Goal: Information Seeking & Learning: Learn about a topic

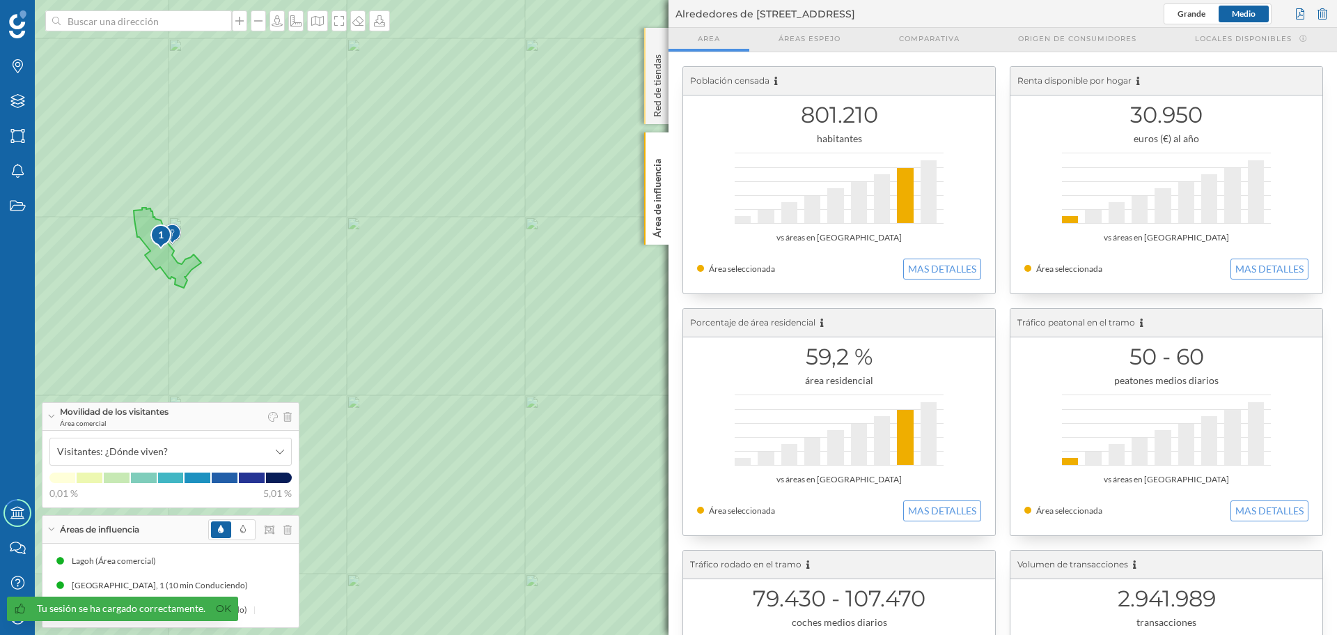
click at [655, 89] on p "Red de tiendas" at bounding box center [658, 83] width 14 height 68
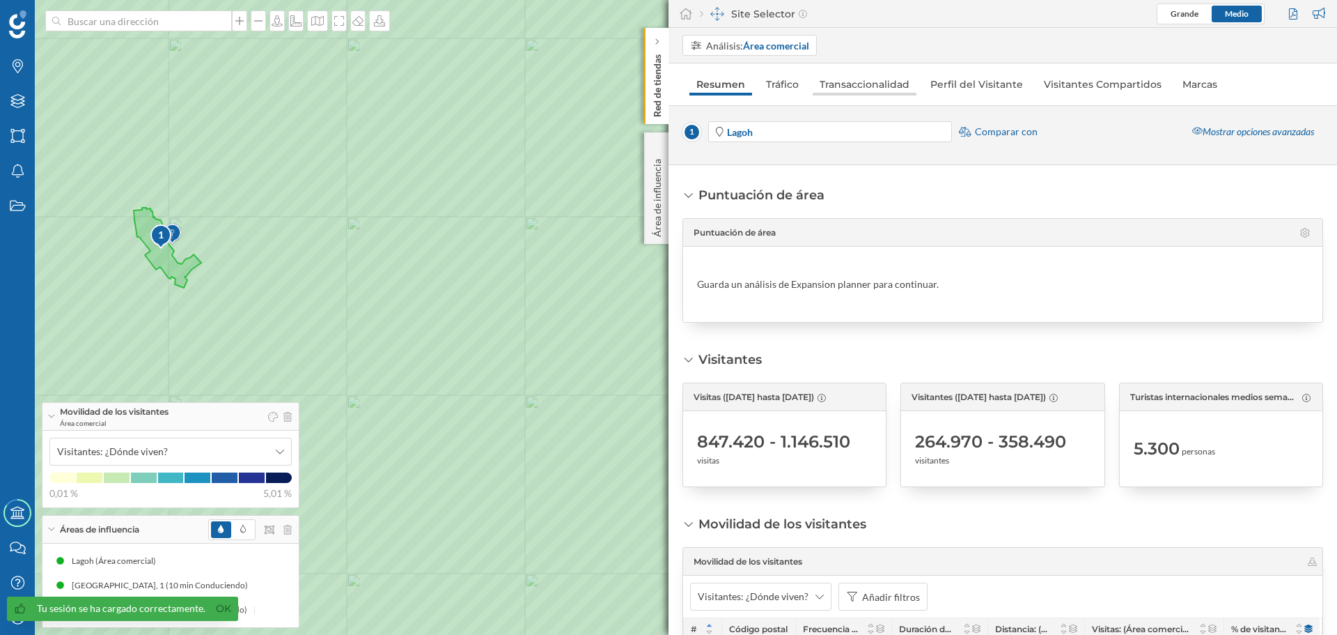
click at [864, 81] on link "Transaccionalidad" at bounding box center [865, 84] width 104 height 22
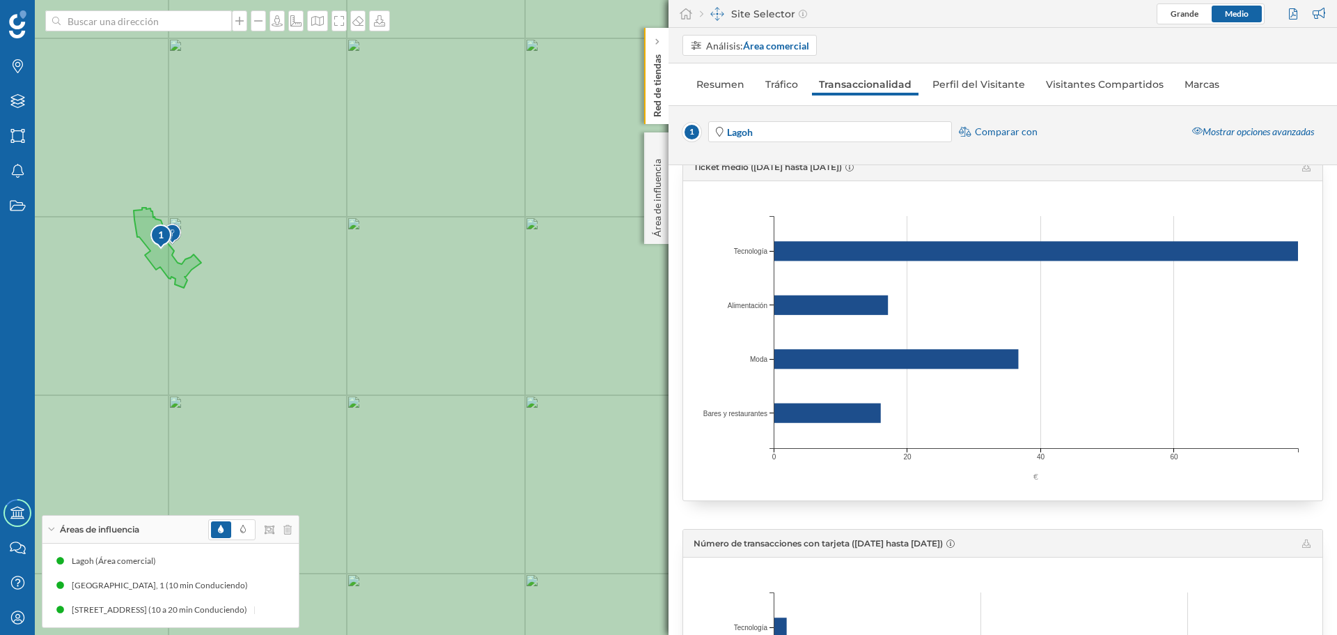
scroll to position [418, 0]
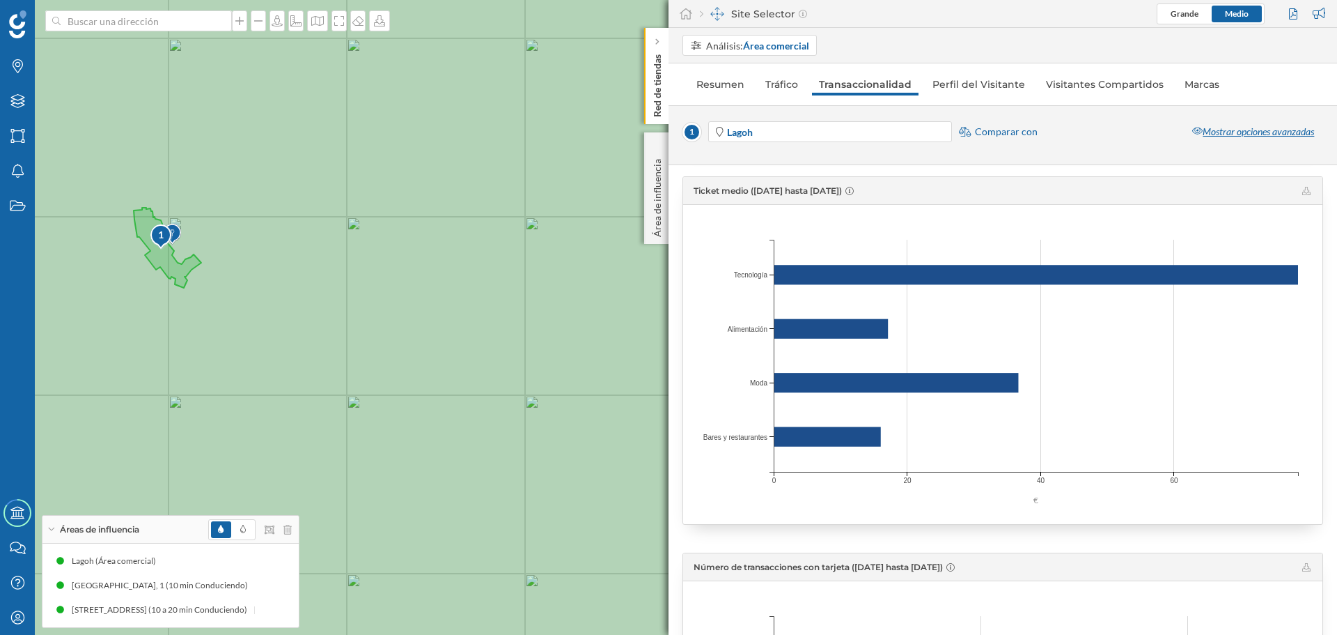
click at [1254, 130] on div "Mostrar opciones avanzadas" at bounding box center [1253, 131] width 140 height 21
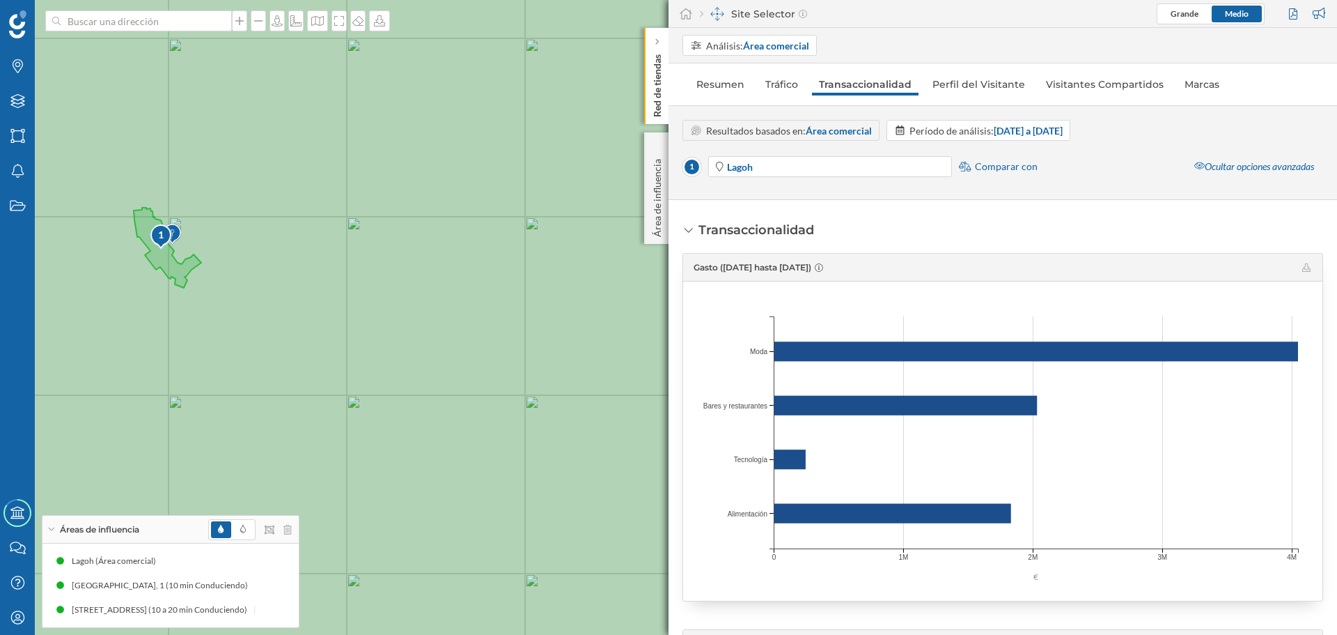
scroll to position [209, 0]
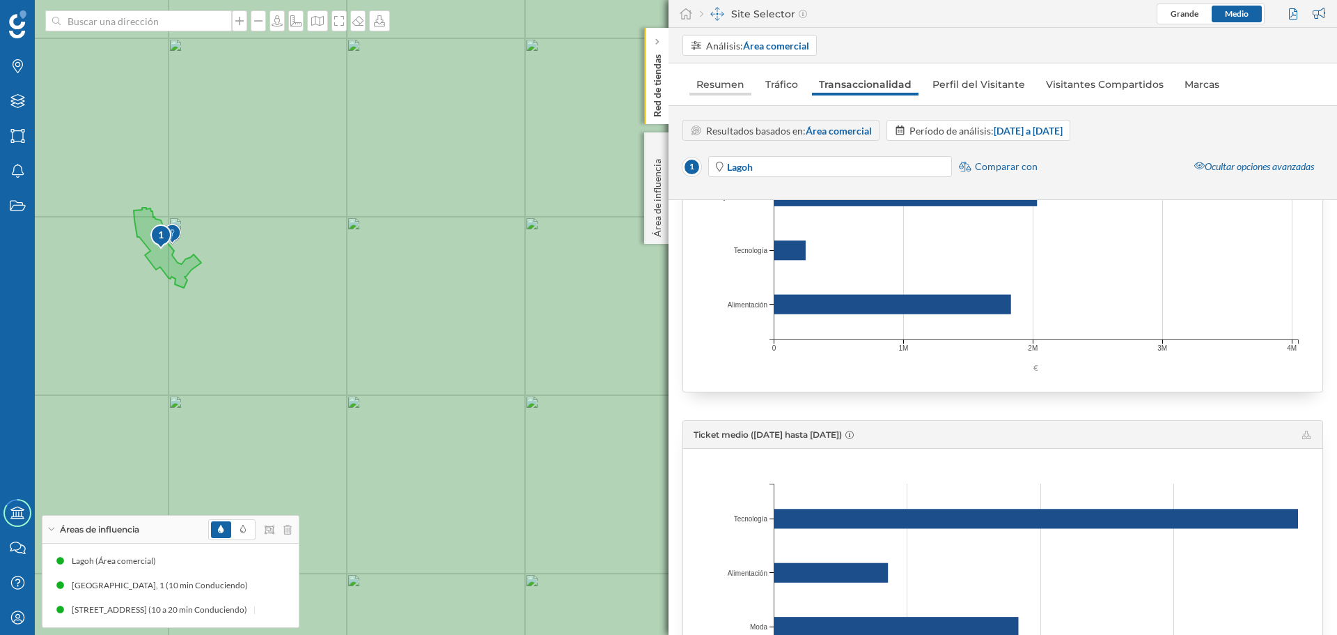
click at [736, 90] on link "Resumen" at bounding box center [721, 84] width 62 height 22
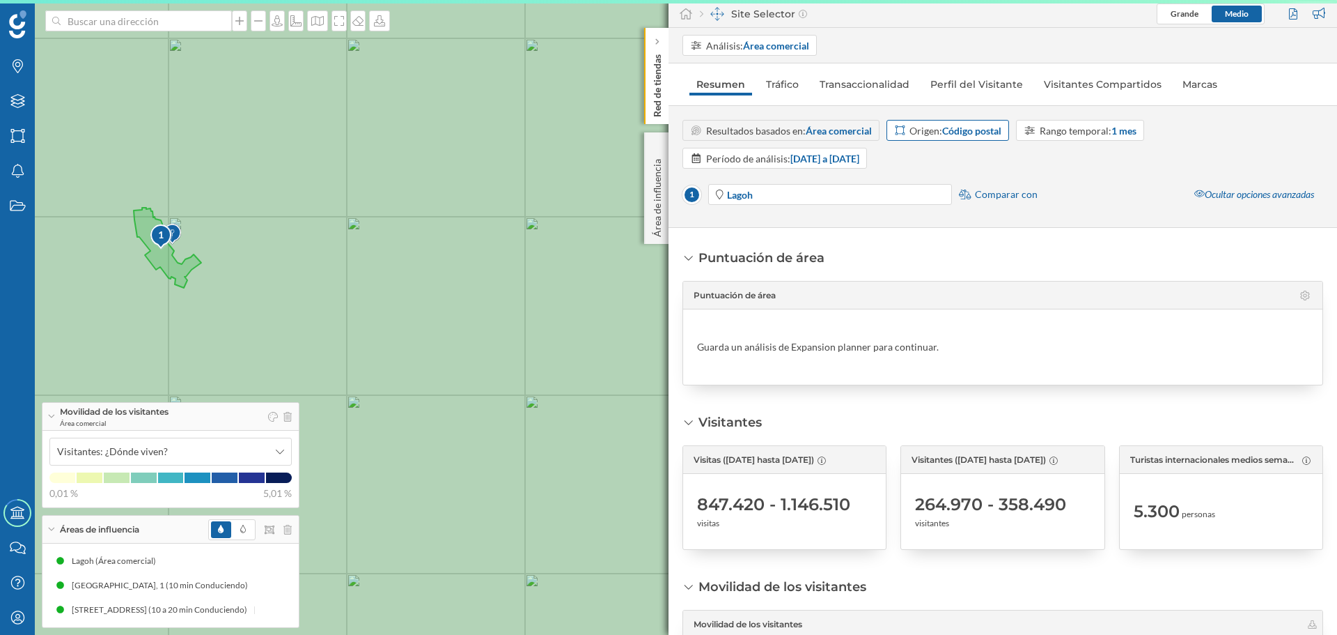
click at [934, 131] on div "Origen: Código postal" at bounding box center [956, 130] width 92 height 15
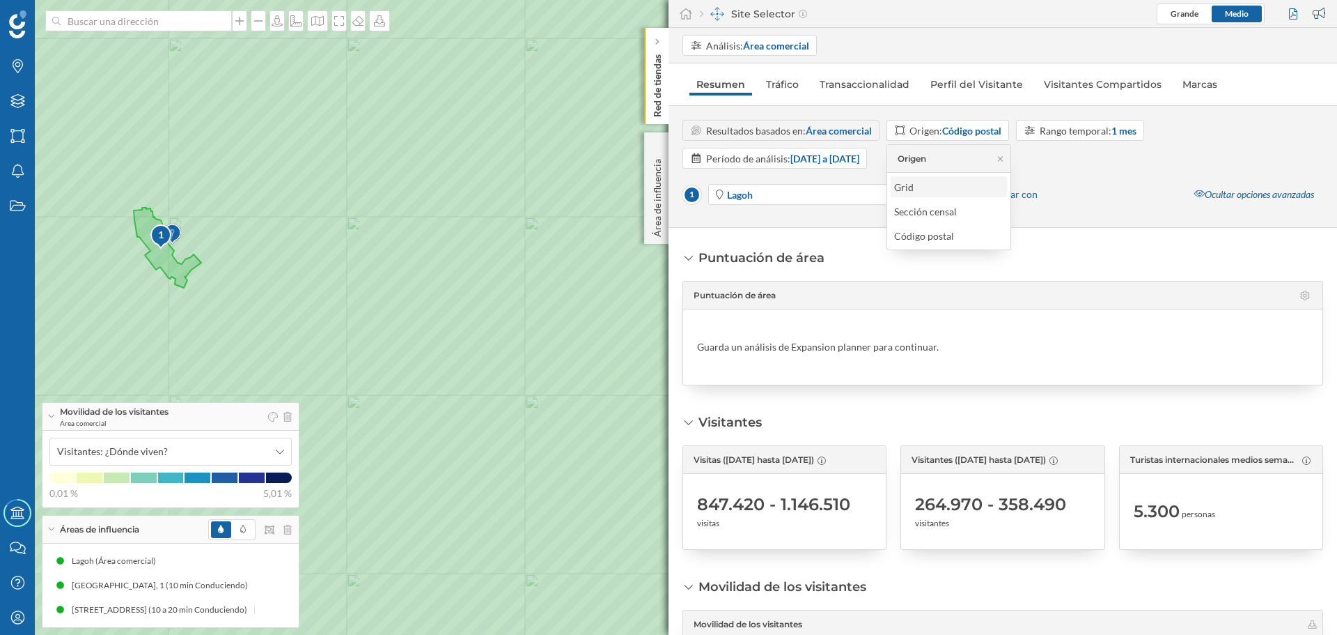
click at [917, 186] on div "Grid" at bounding box center [907, 187] width 26 height 15
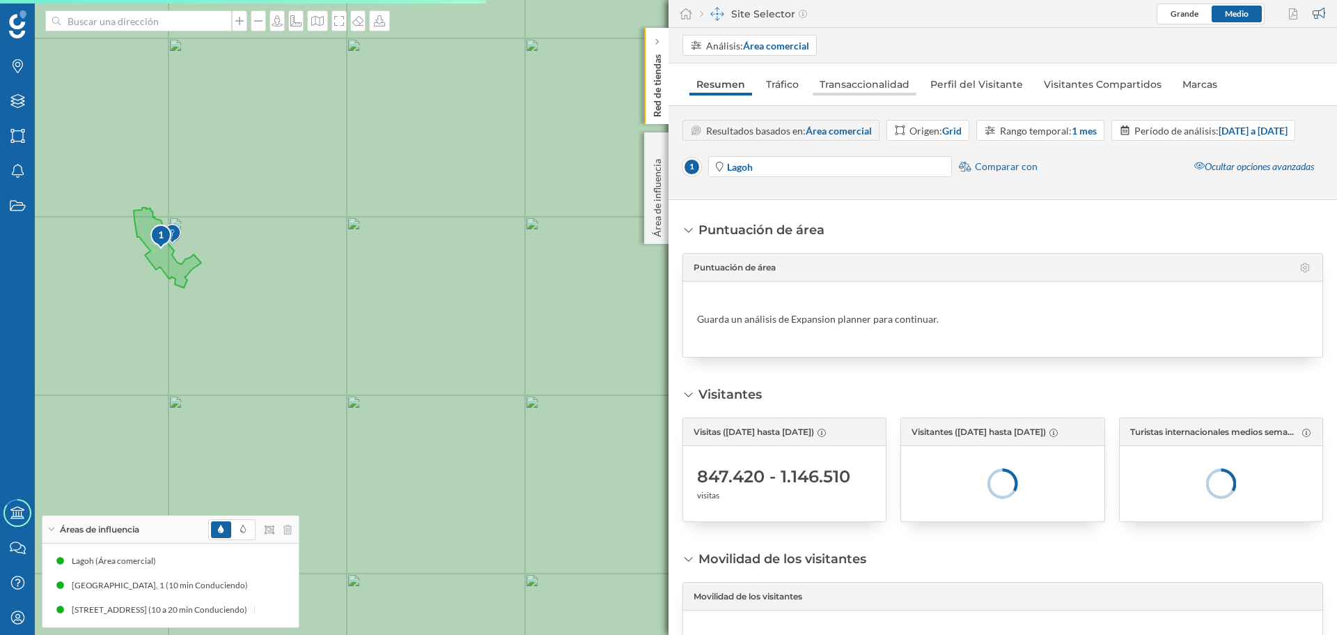
click at [855, 91] on link "Transaccionalidad" at bounding box center [865, 84] width 104 height 22
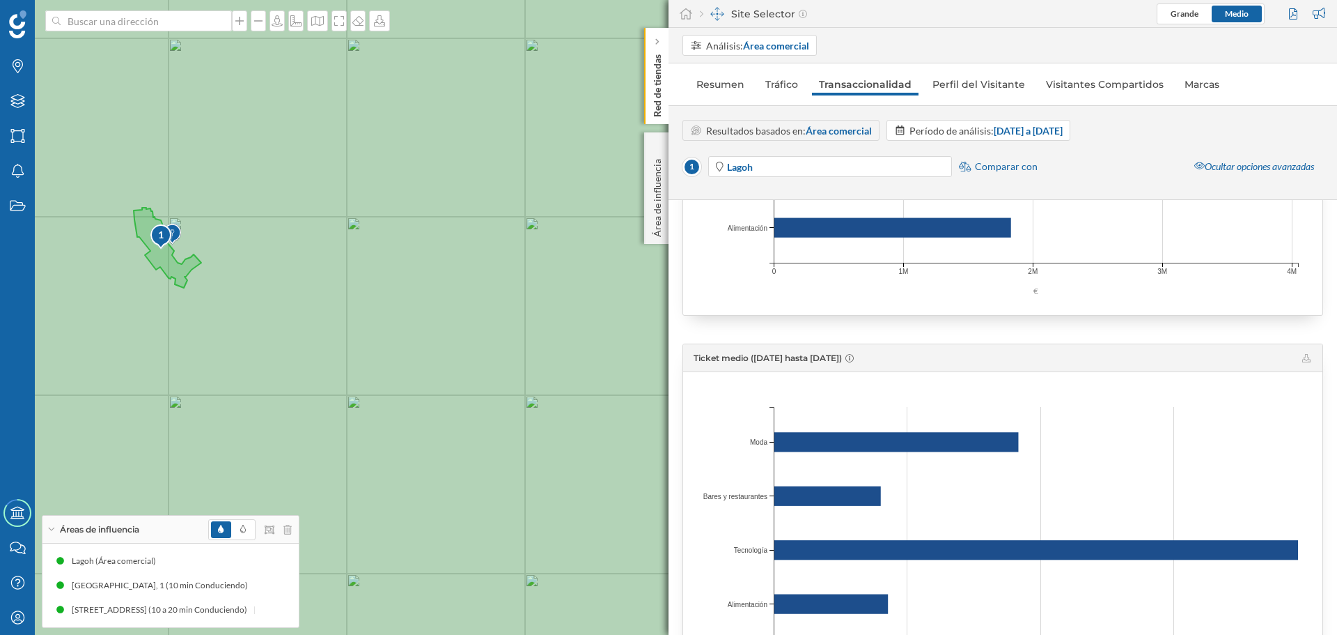
scroll to position [279, 0]
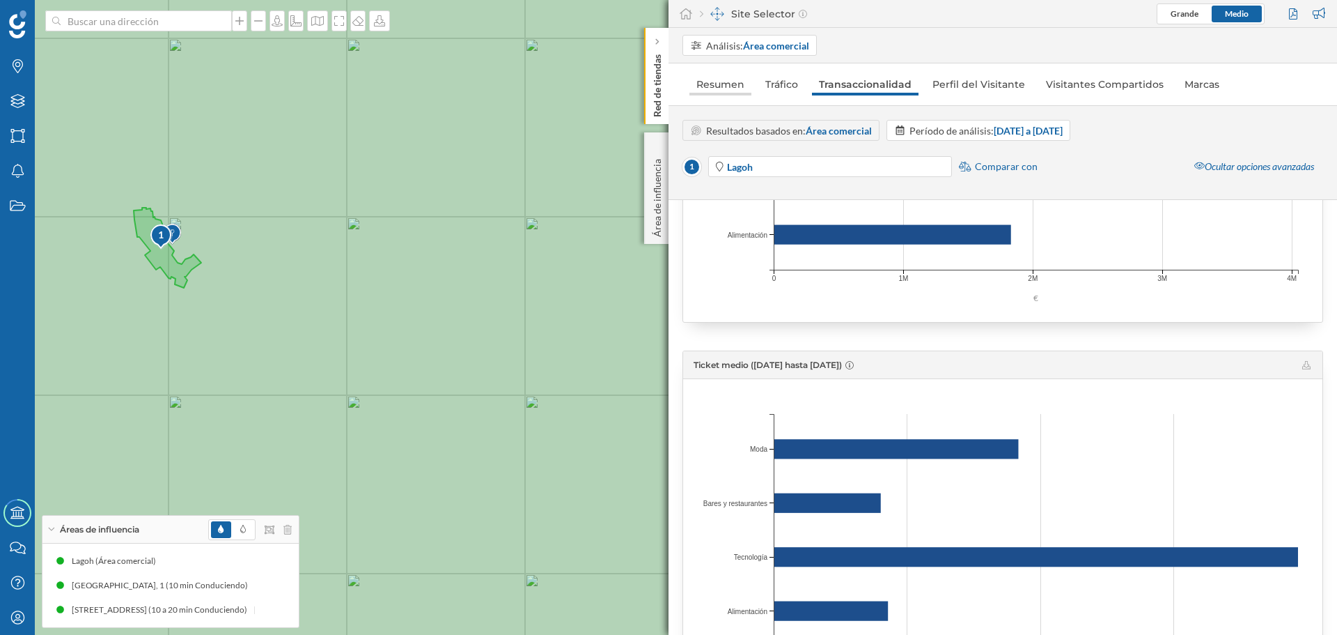
click at [719, 91] on link "Resumen" at bounding box center [721, 84] width 62 height 22
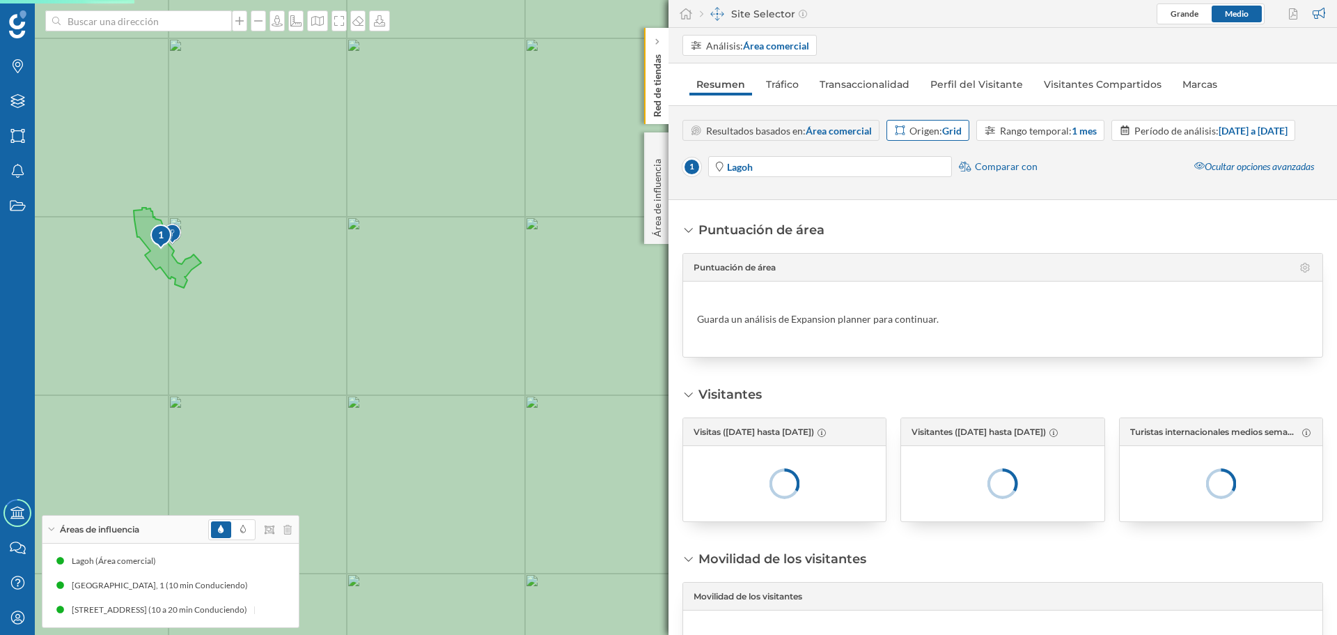
click at [941, 134] on div "Origen: Grid" at bounding box center [936, 130] width 52 height 15
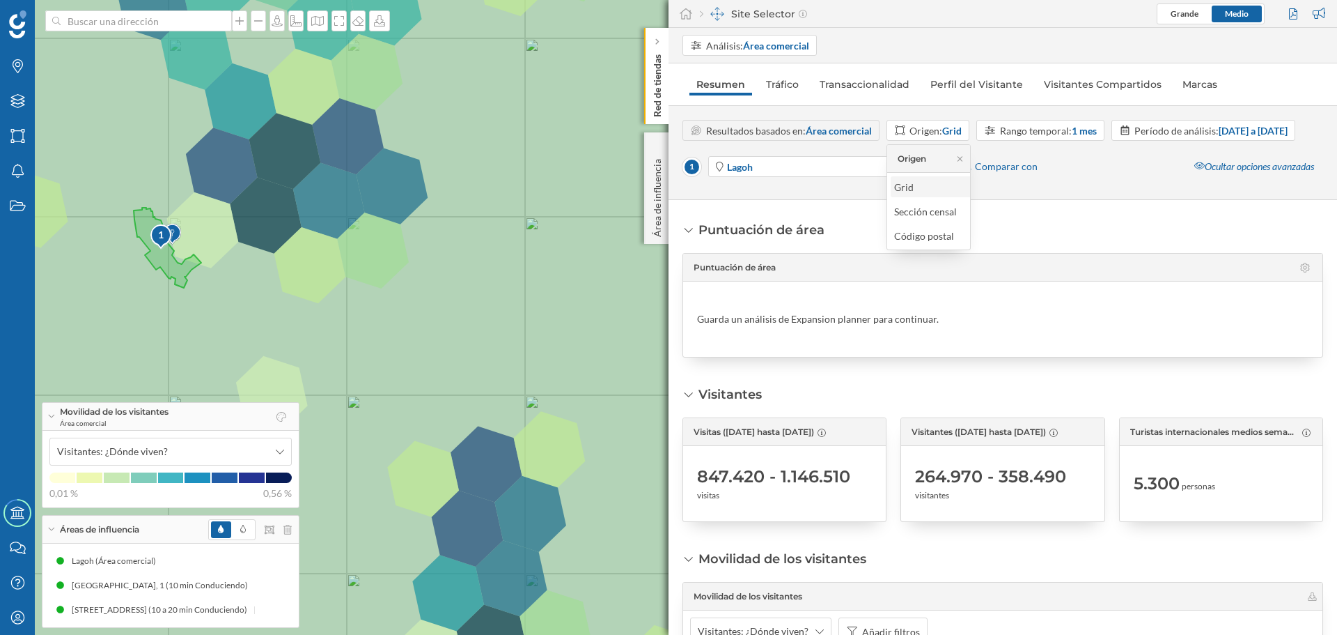
click at [922, 189] on div "Grid" at bounding box center [938, 187] width 89 height 15
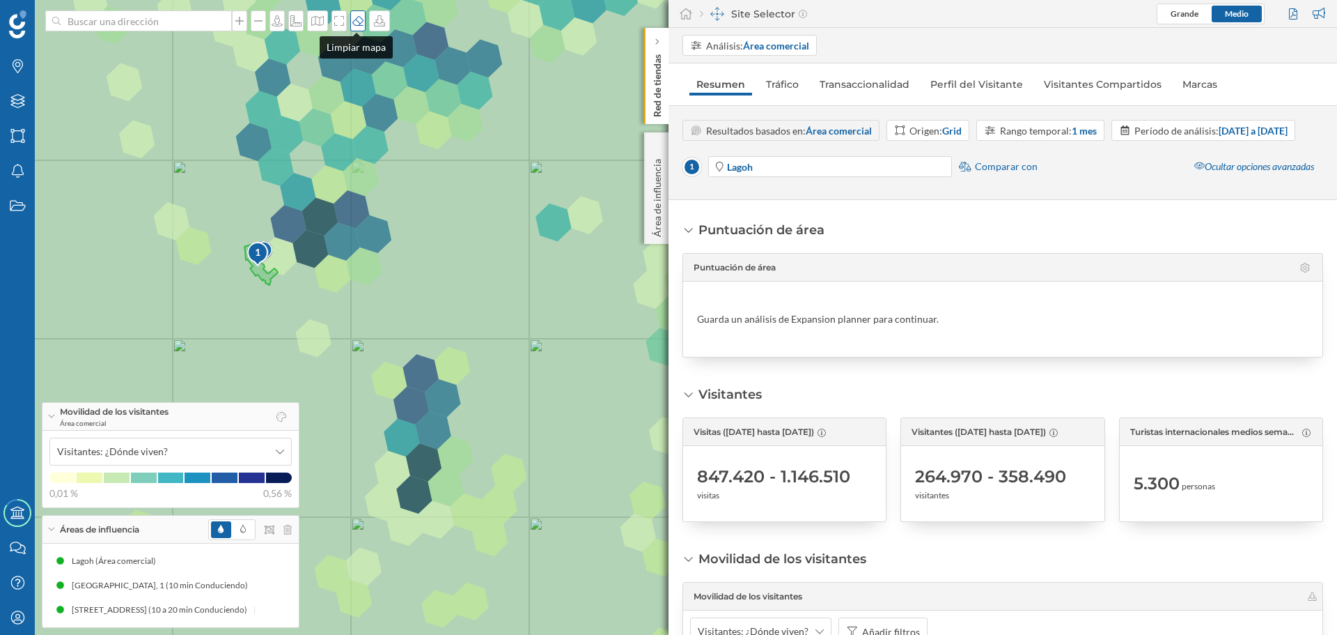
click at [359, 19] on icon at bounding box center [358, 20] width 14 height 11
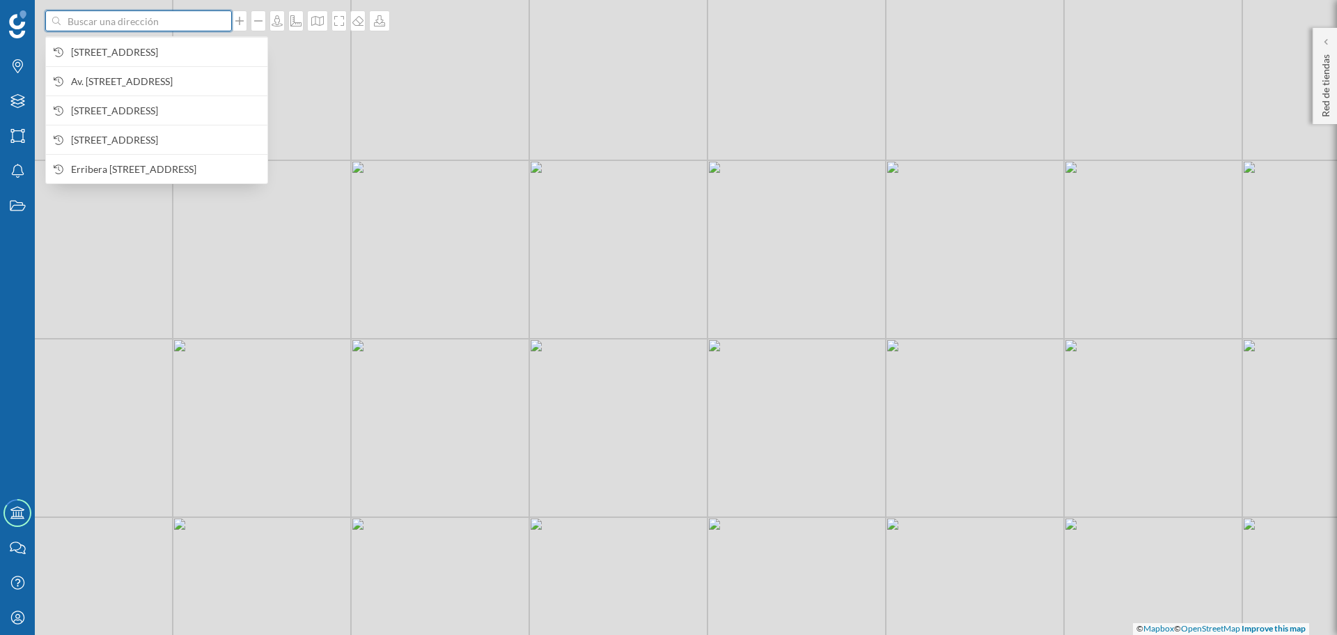
click at [109, 23] on input at bounding box center [139, 20] width 156 height 21
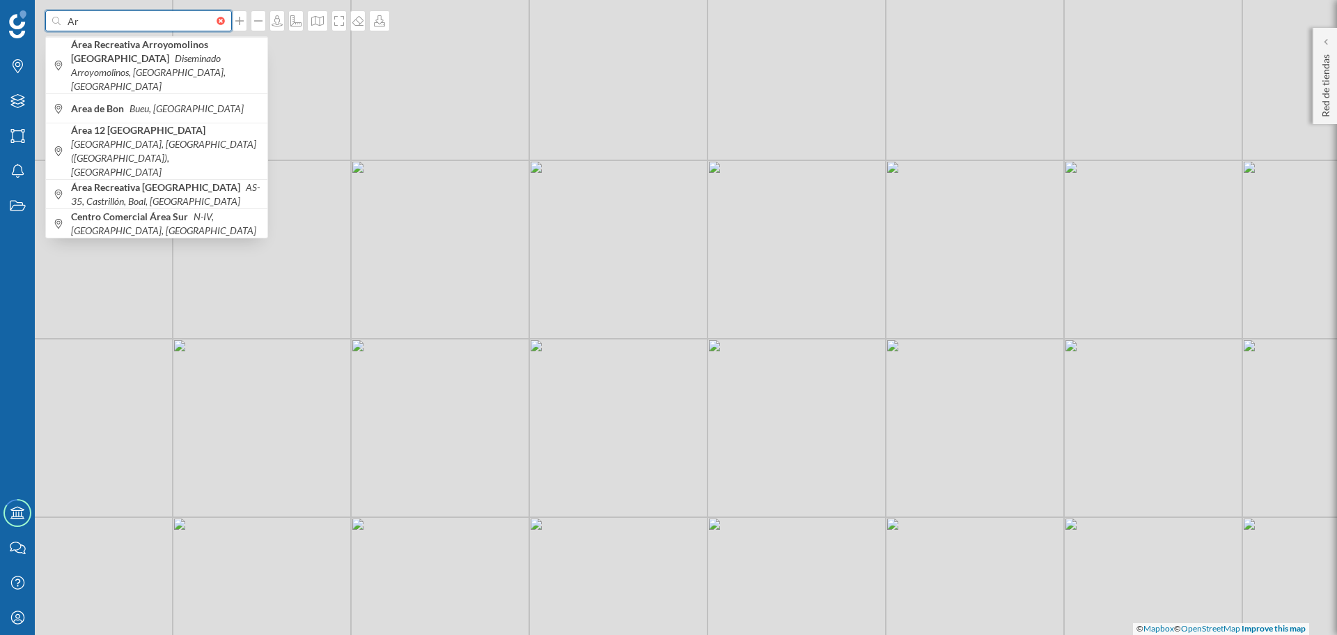
type input "A"
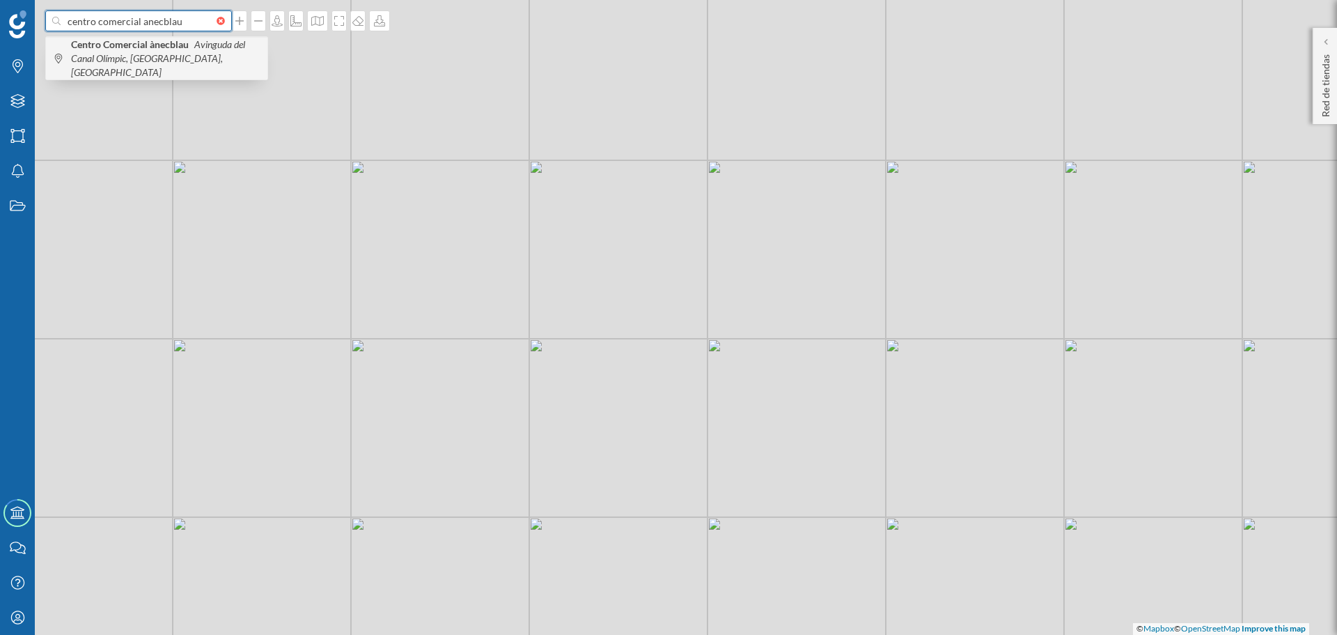
type input "centro comercial anecblau"
click at [134, 52] on span "Centro Comercial ànecblau [GEOGRAPHIC_DATA], [GEOGRAPHIC_DATA], [GEOGRAPHIC_DAT…" at bounding box center [165, 59] width 189 height 42
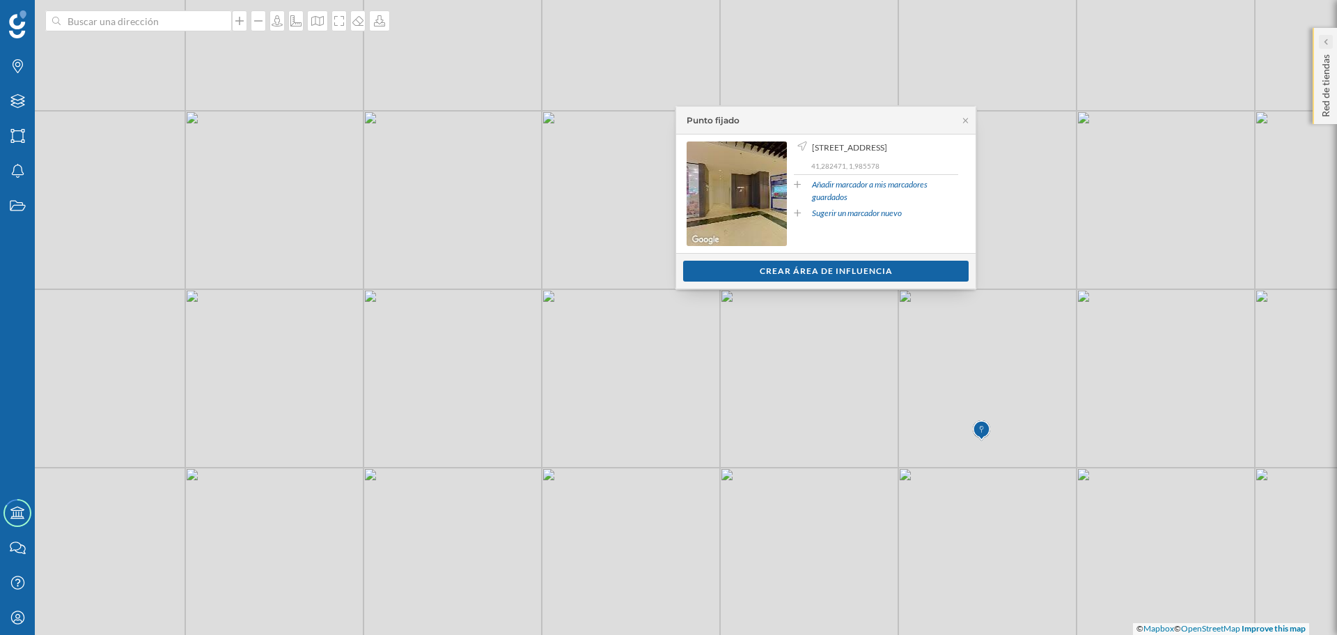
click at [1328, 42] on icon at bounding box center [1325, 41] width 4 height 7
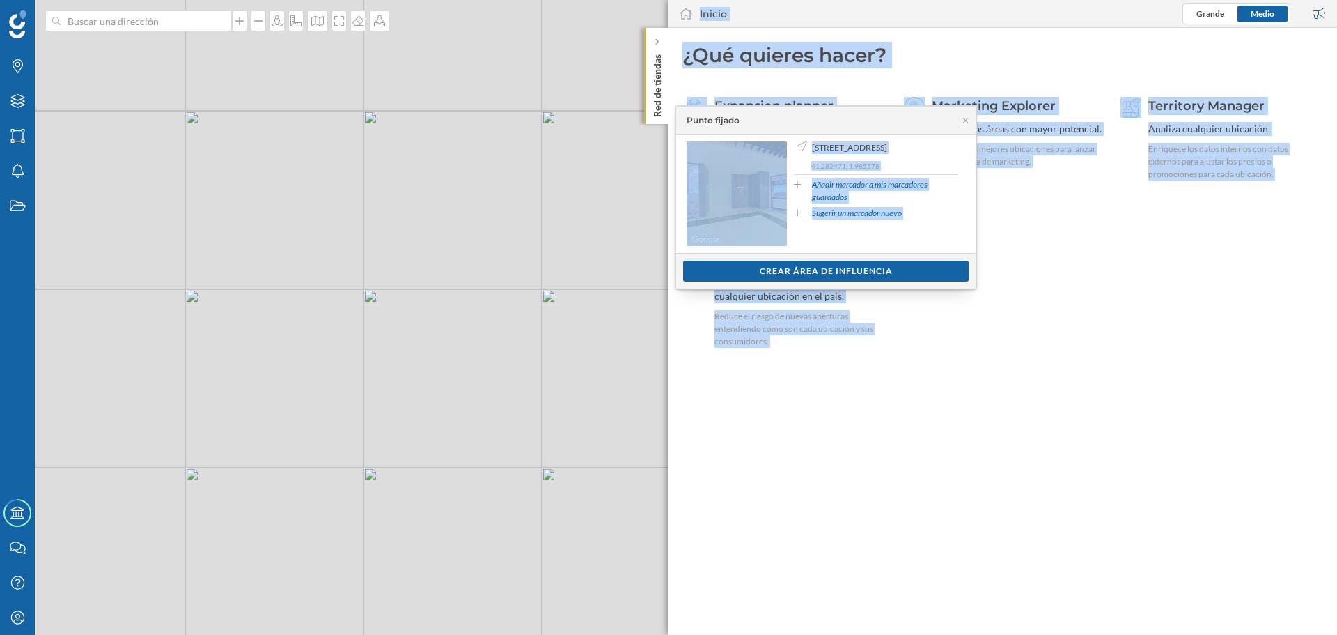
drag, startPoint x: 864, startPoint y: 118, endPoint x: 428, endPoint y: 138, distance: 435.8
click at [428, 138] on div "Marcas Capas Áreas Notificaciones Estados Academy Contacta con nosotros Centro …" at bounding box center [668, 317] width 1337 height 635
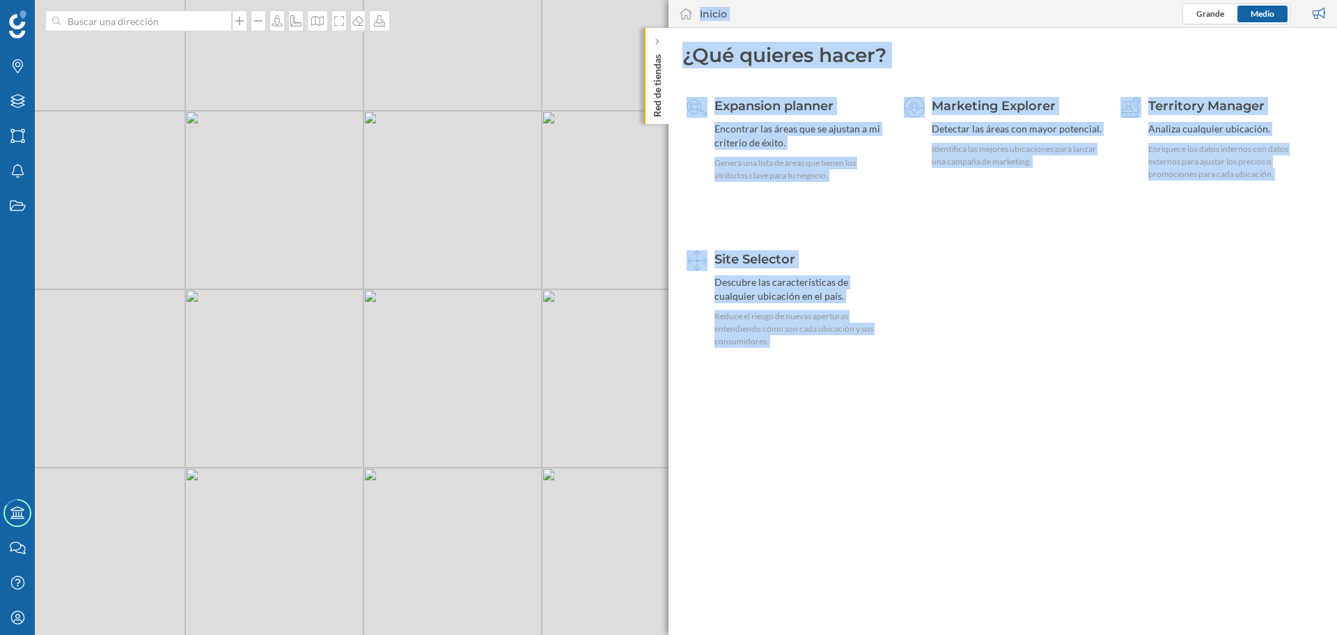
click at [888, 406] on geo-home-tab "¿Qué quieres hacer? Expansion planner Encontrar las áreas que se ajustan a mi c…" at bounding box center [1003, 331] width 669 height 607
click at [761, 277] on div "Descubre las características de cualquier ubicación en el país." at bounding box center [800, 289] width 171 height 28
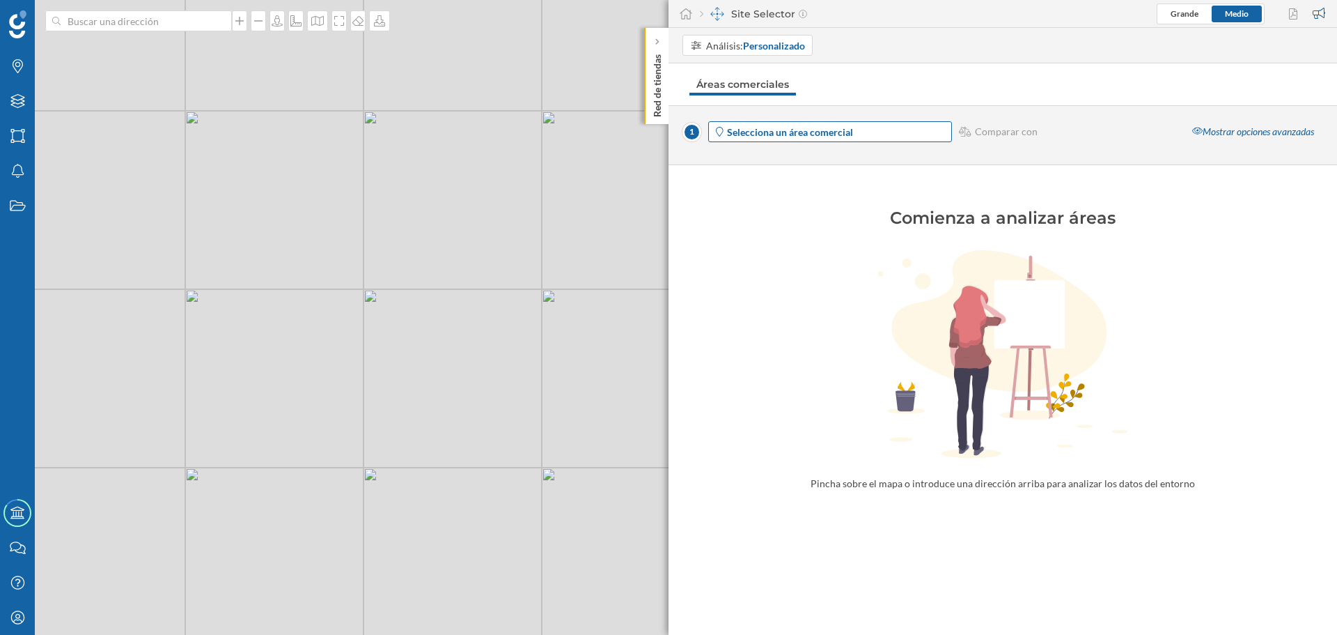
click at [862, 130] on span "Selecciona un área comercial" at bounding box center [838, 132] width 223 height 15
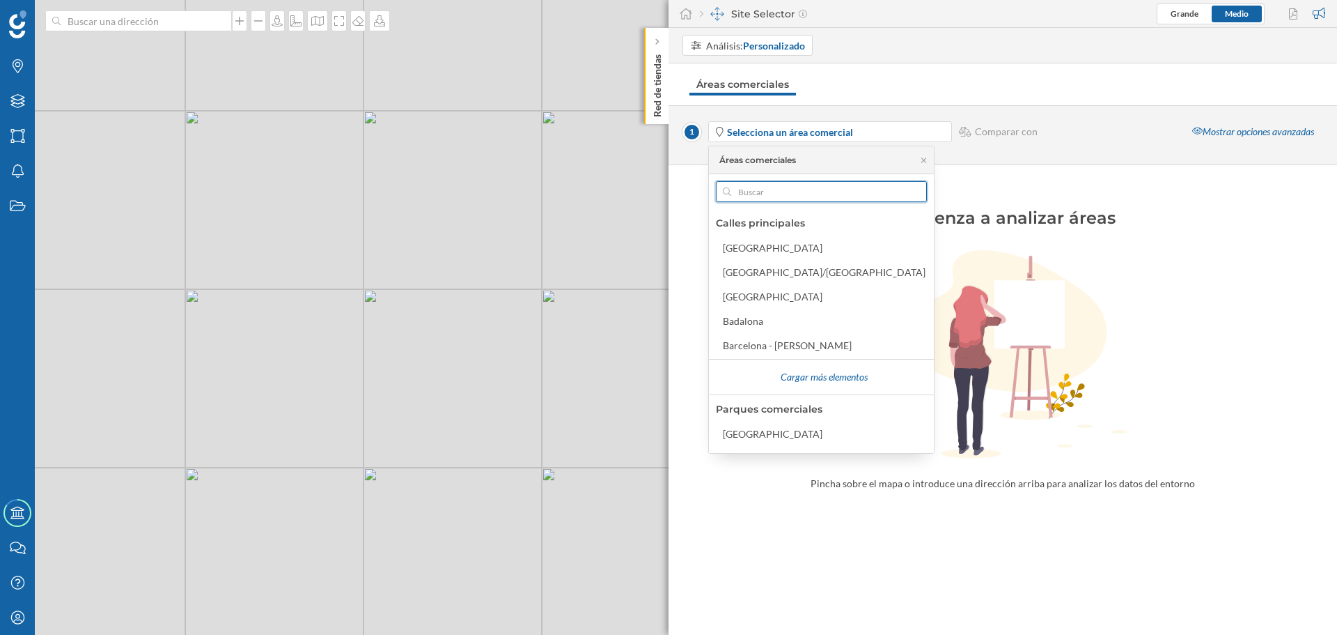
click at [818, 191] on input "text" at bounding box center [821, 191] width 180 height 21
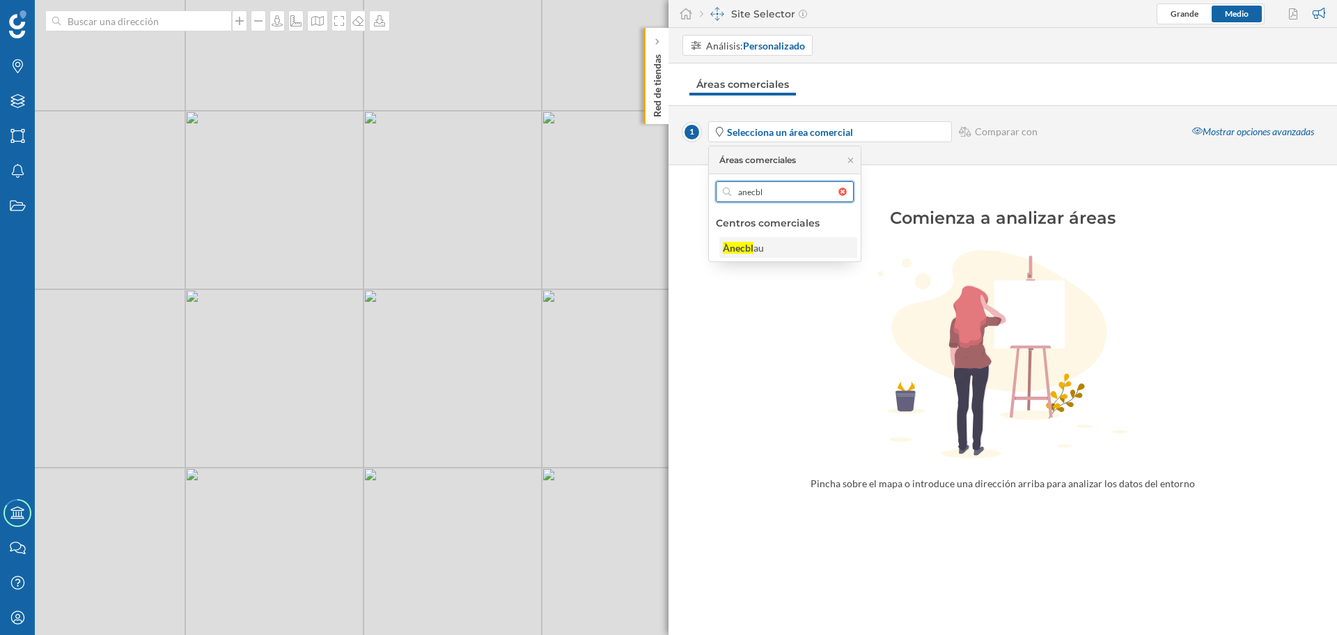
type input "anecbl"
click at [737, 247] on div "Ànecbl" at bounding box center [738, 248] width 31 height 12
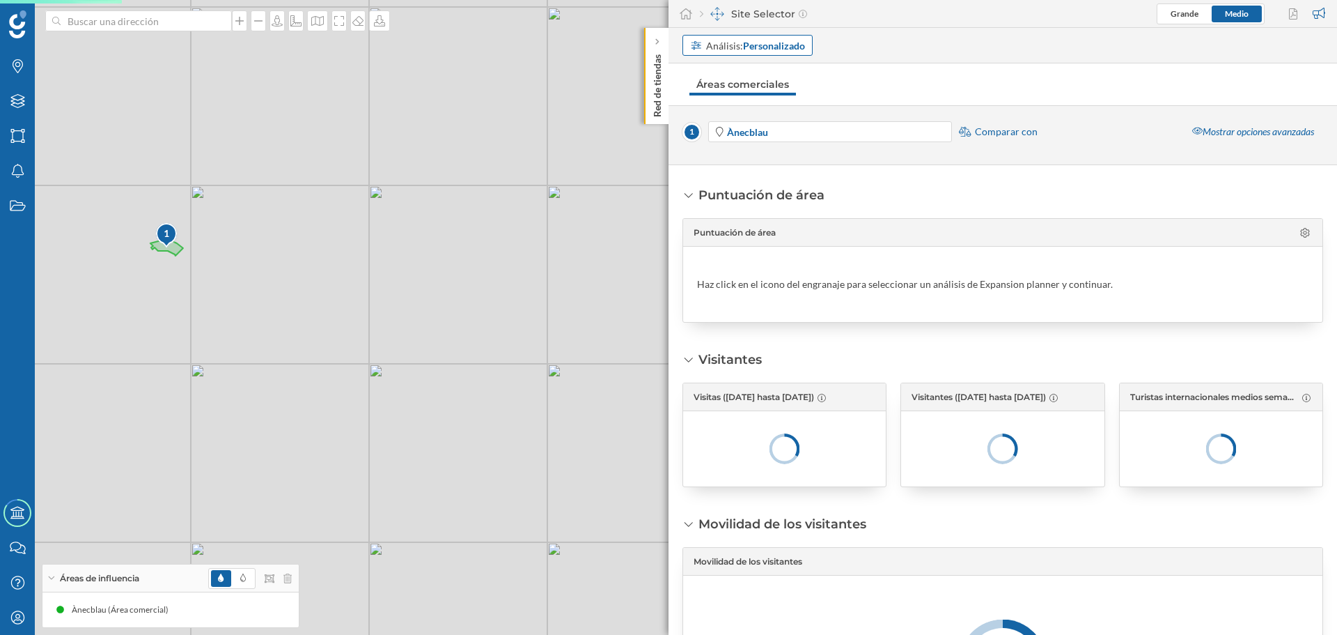
click at [766, 47] on strong "Personalizado" at bounding box center [774, 46] width 62 height 12
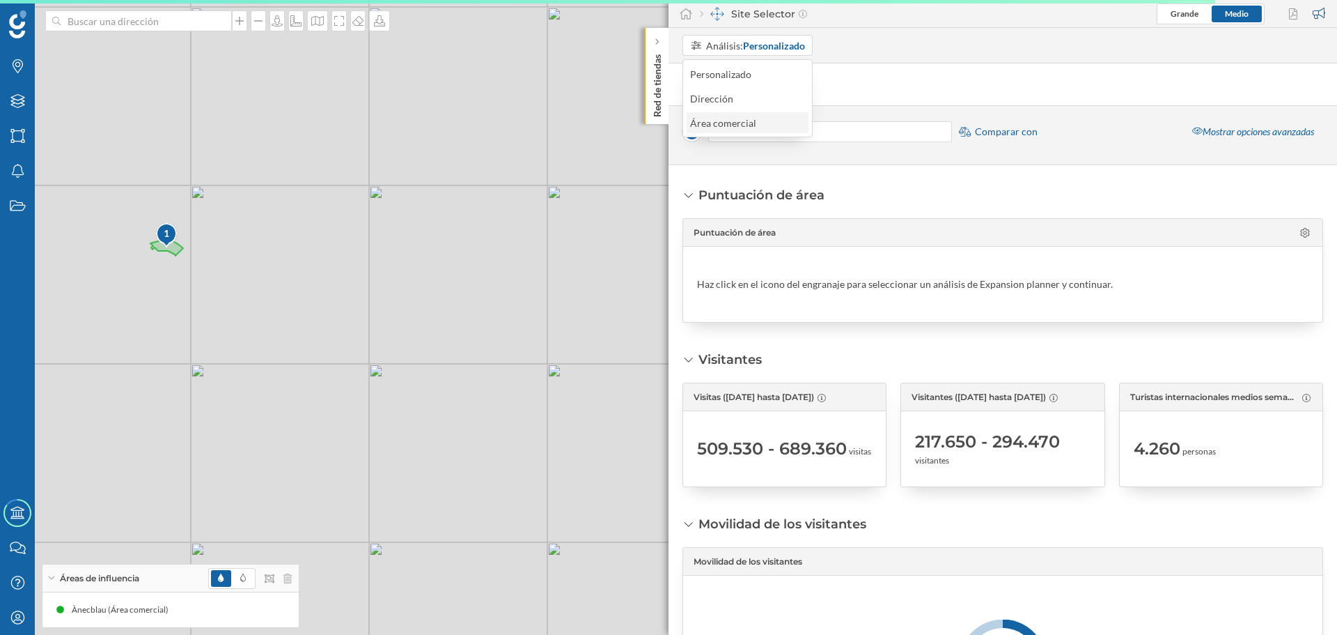
click at [750, 123] on div "Área comercial" at bounding box center [723, 123] width 66 height 12
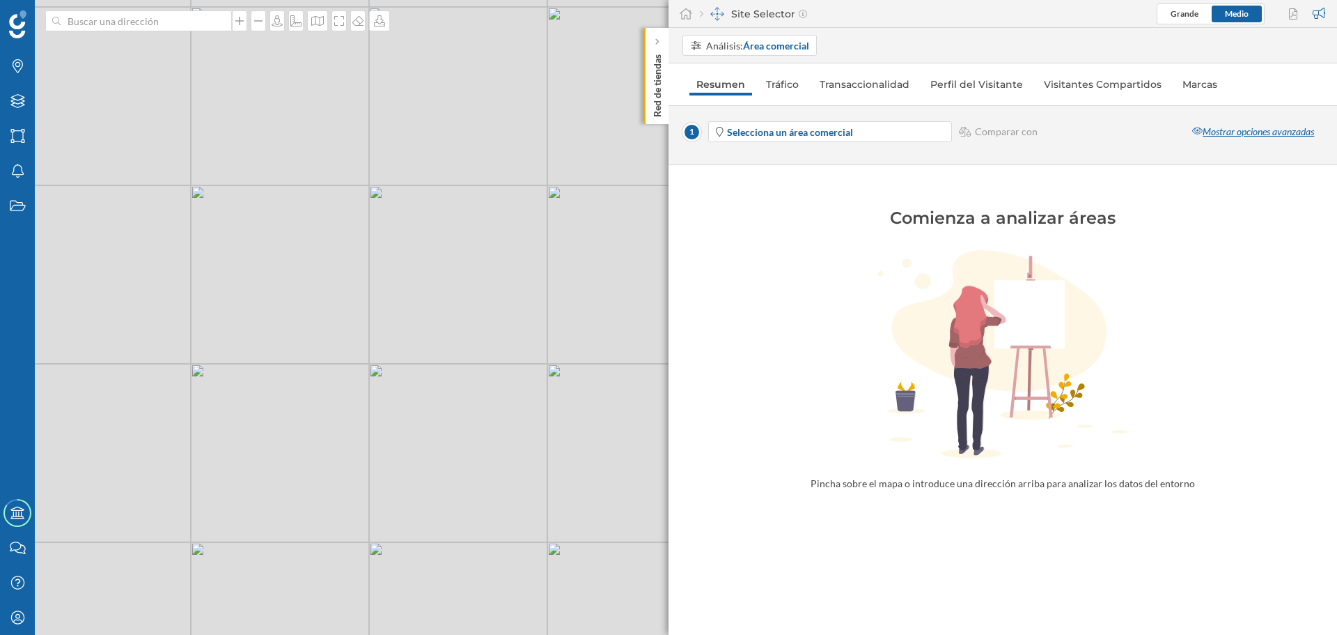
click at [1233, 132] on div "Mostrar opciones avanzadas" at bounding box center [1253, 131] width 140 height 21
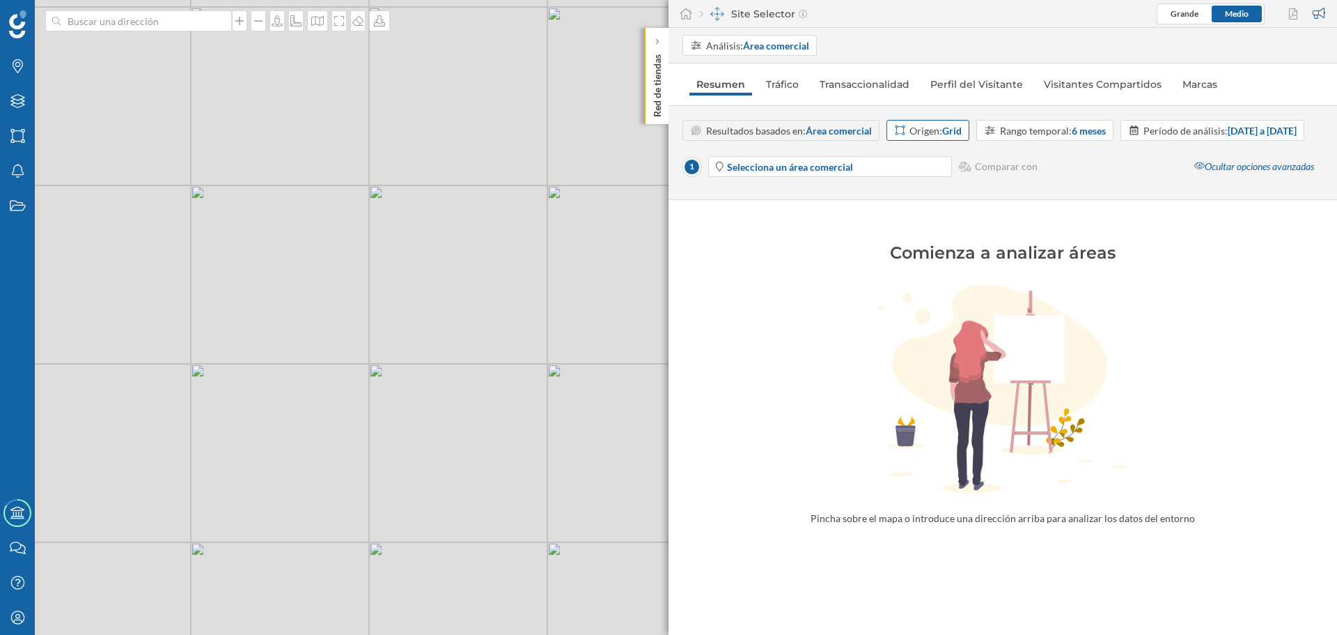
click at [934, 134] on div "Origen: Grid" at bounding box center [936, 130] width 52 height 15
click at [924, 241] on div "Código postal" at bounding box center [924, 236] width 60 height 12
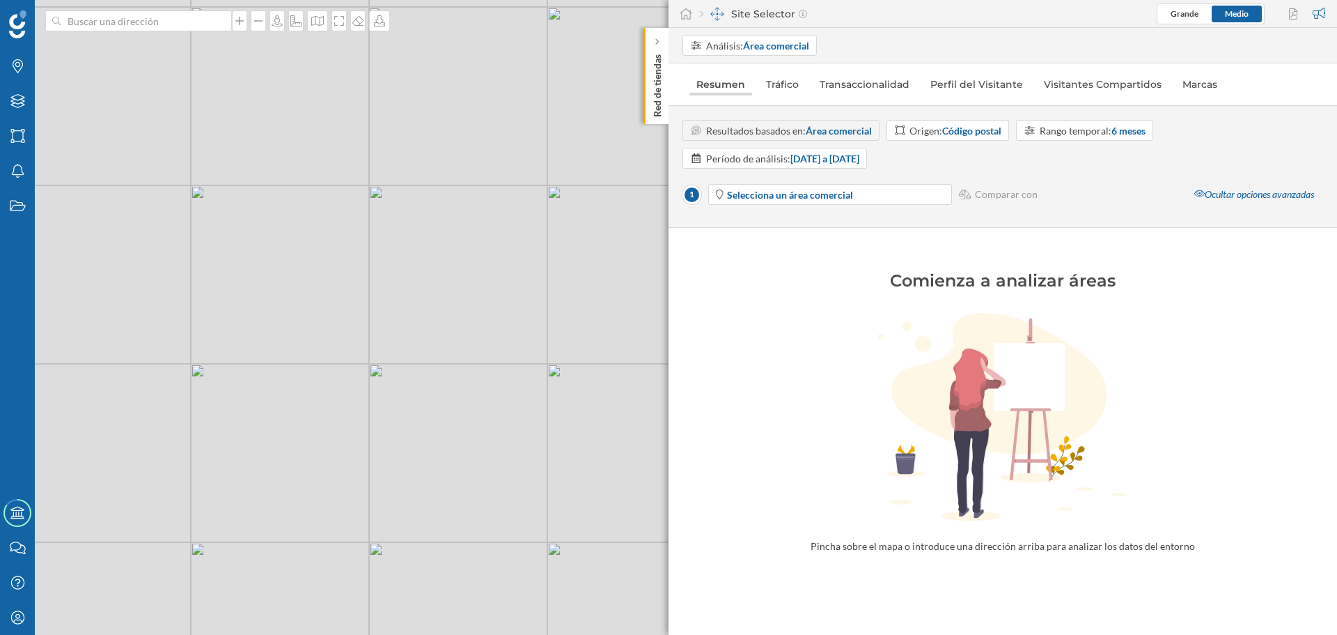
click at [720, 89] on link "Resumen" at bounding box center [721, 84] width 63 height 22
click at [745, 137] on div "Resultados basados en: Área comercial" at bounding box center [789, 130] width 166 height 15
click at [883, 198] on span "Selecciona un área comercial" at bounding box center [838, 194] width 223 height 15
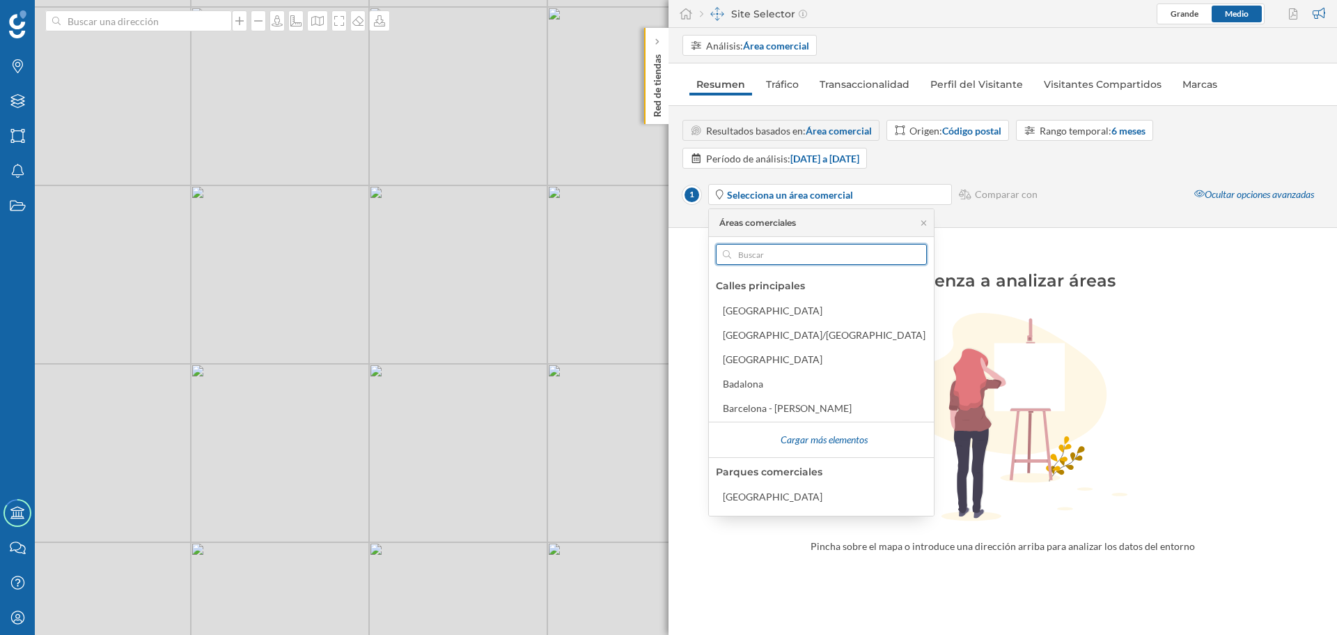
click at [791, 254] on input "text" at bounding box center [821, 254] width 180 height 21
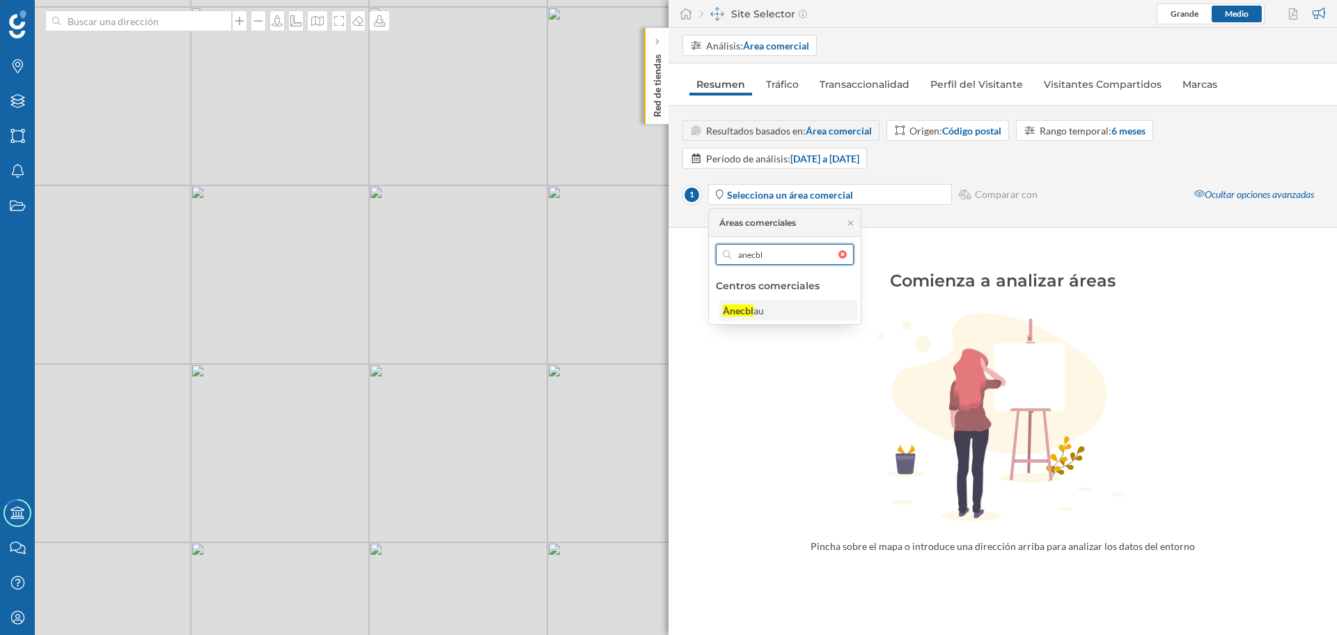
type input "anecbl"
click at [743, 319] on div "Ànecbl au" at bounding box center [789, 310] width 138 height 21
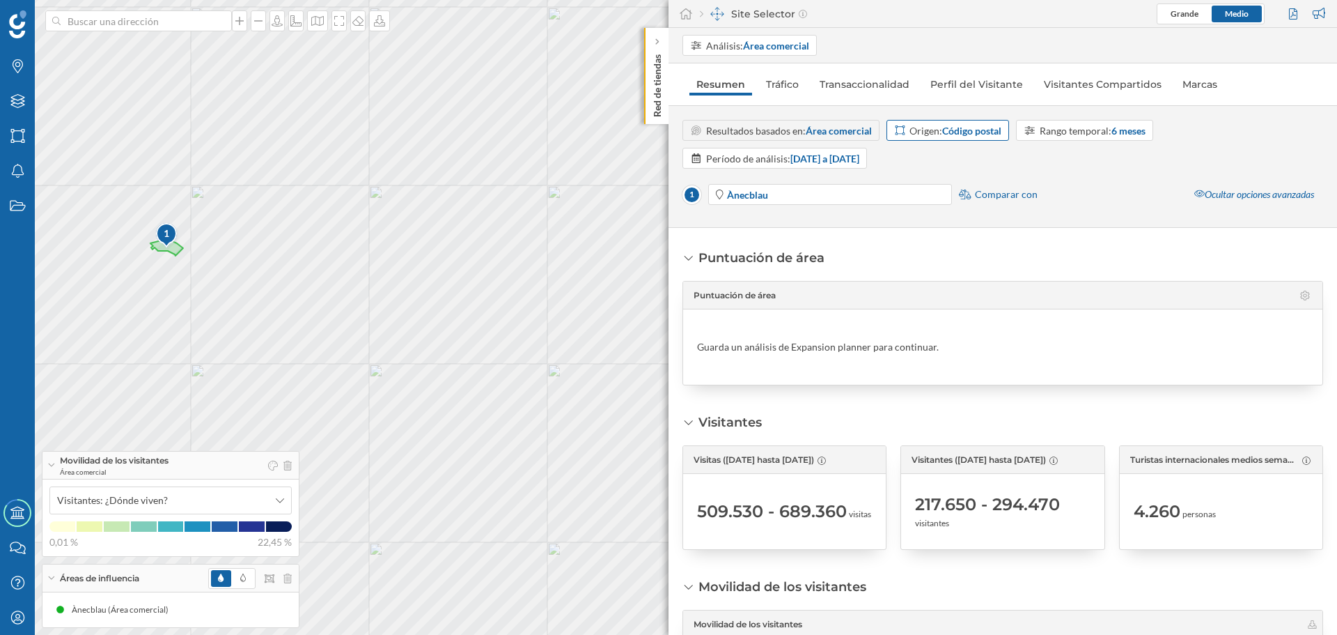
click at [968, 128] on strong "Código postal" at bounding box center [971, 131] width 59 height 12
click at [929, 182] on div "Grid" at bounding box center [948, 187] width 108 height 15
